Goal: Information Seeking & Learning: Learn about a topic

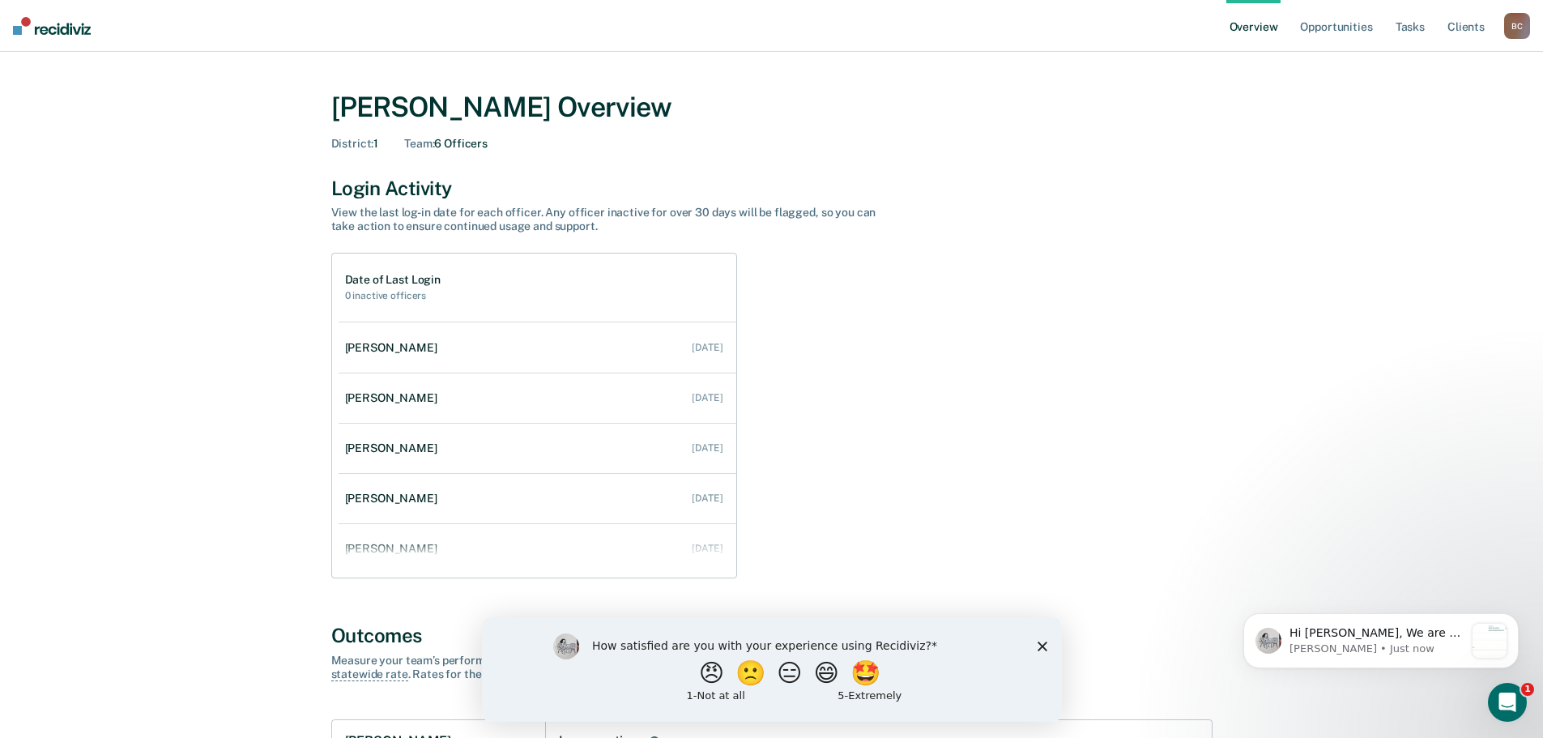
click at [1040, 650] on icon "Close survey" at bounding box center [1042, 646] width 10 height 10
